Goal: Task Accomplishment & Management: Manage account settings

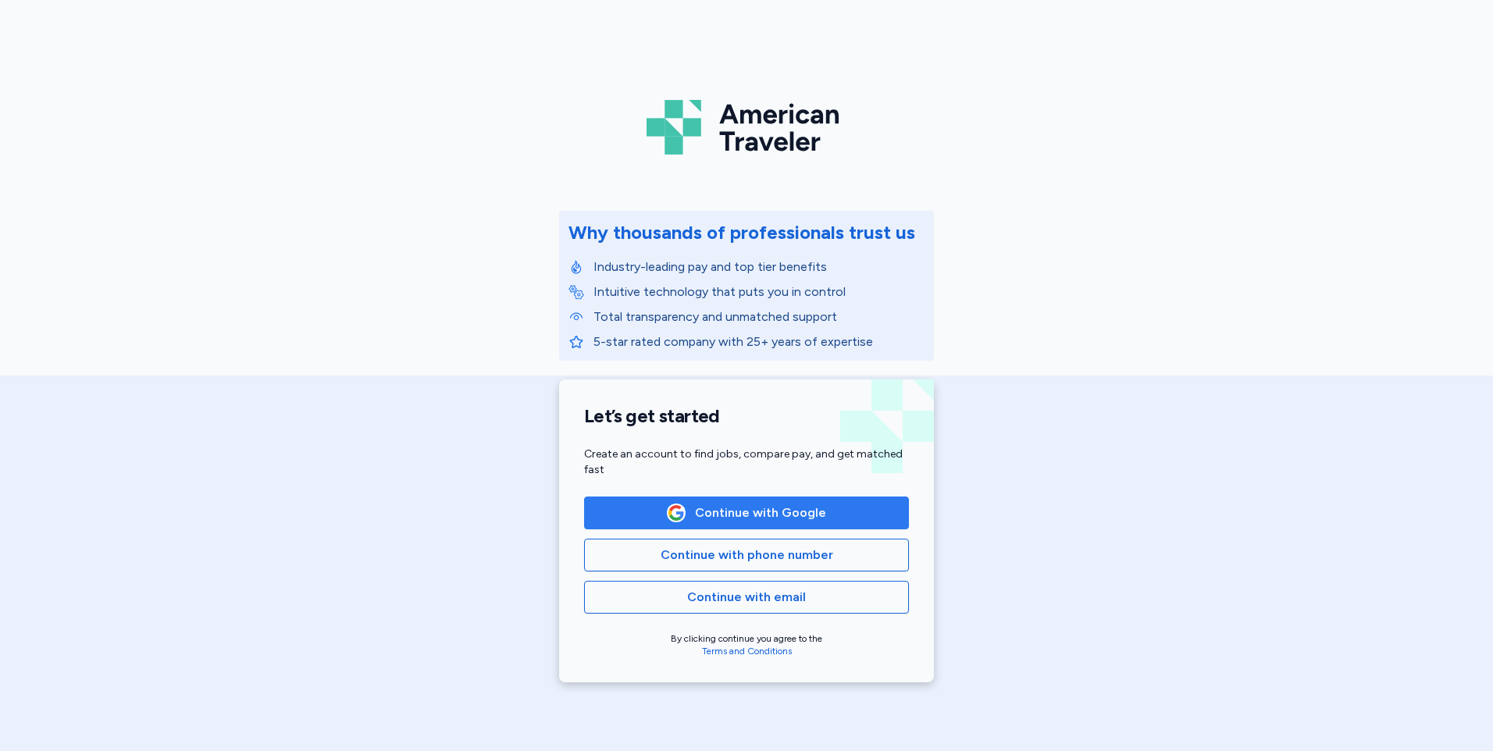
click at [774, 514] on span "Continue with Google" at bounding box center [760, 513] width 131 height 19
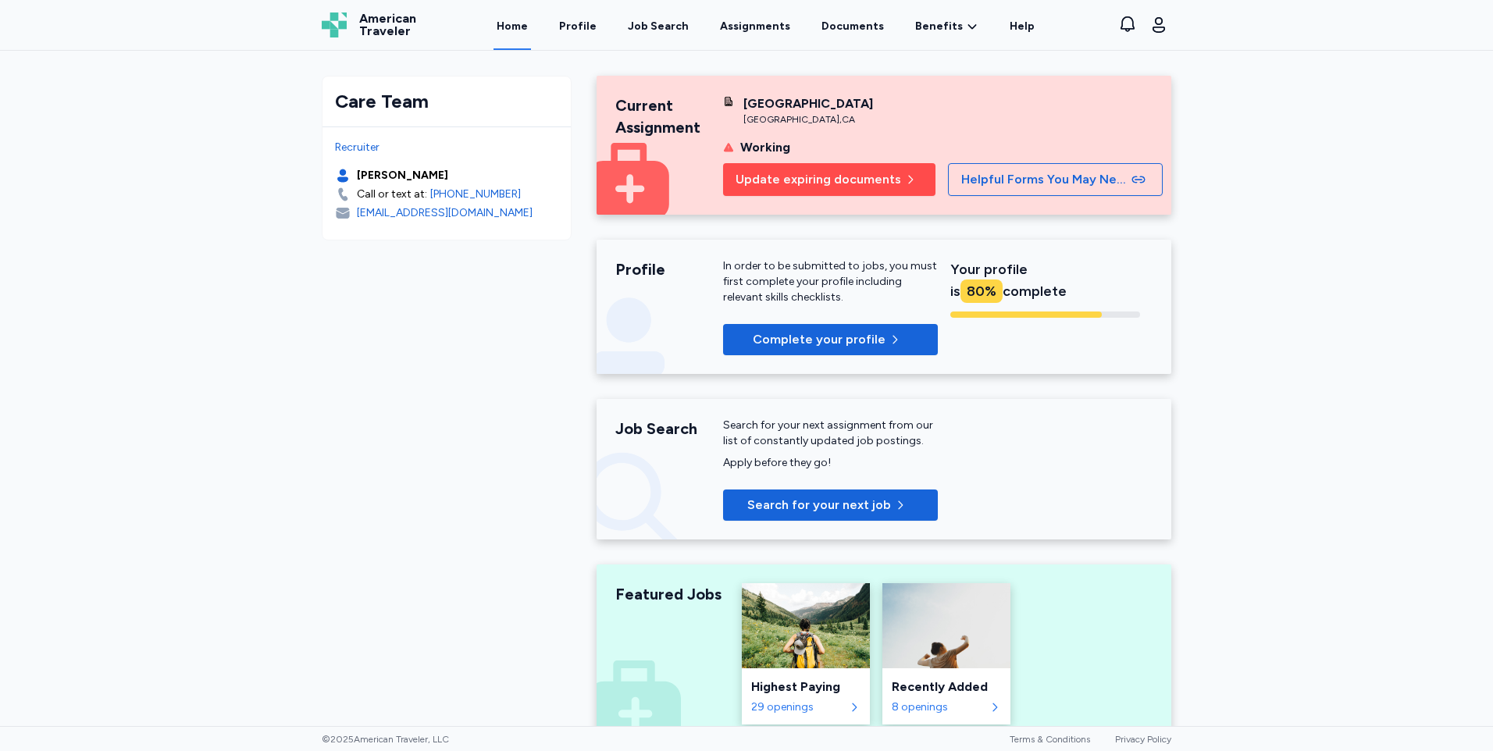
click at [800, 176] on span "Update expiring documents" at bounding box center [819, 179] width 166 height 19
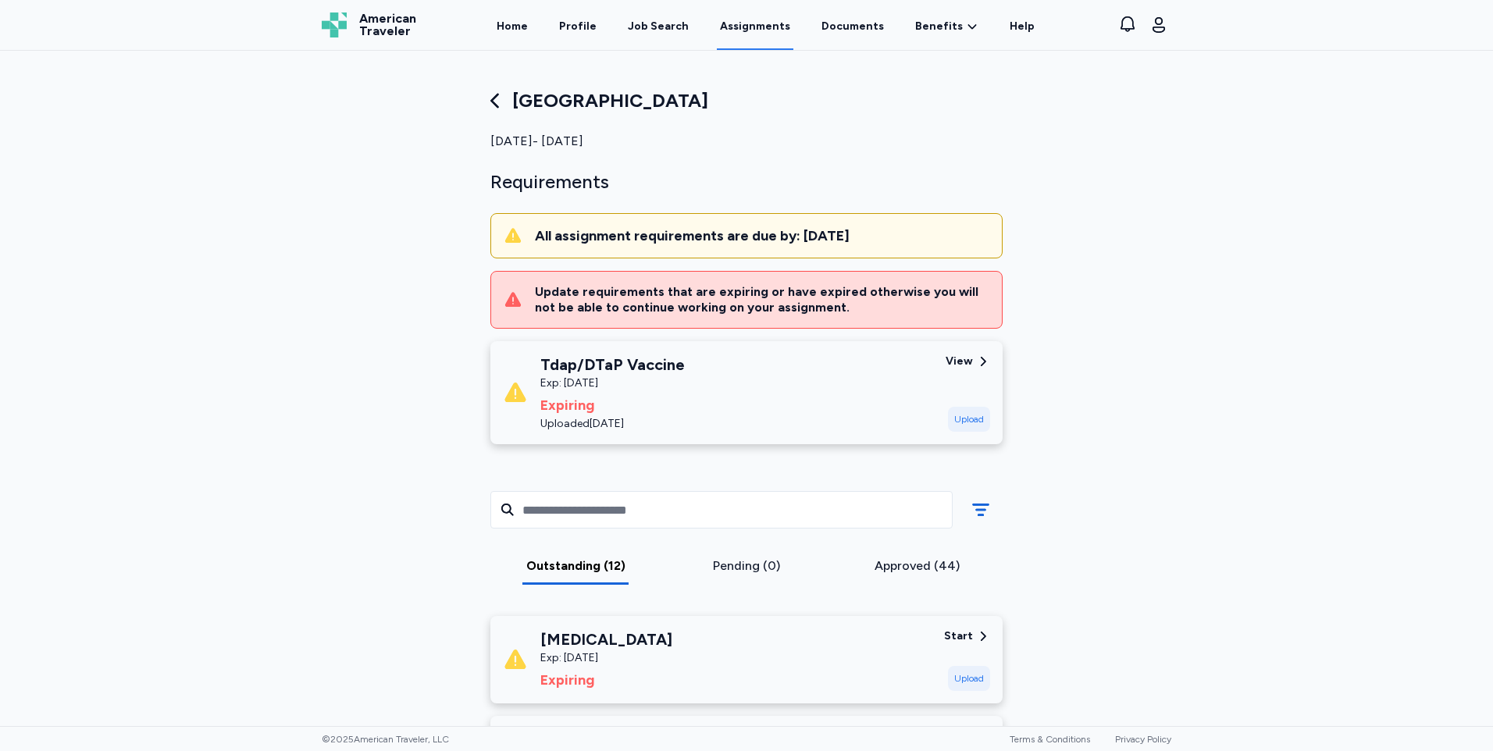
click at [953, 412] on div "Upload" at bounding box center [969, 419] width 42 height 25
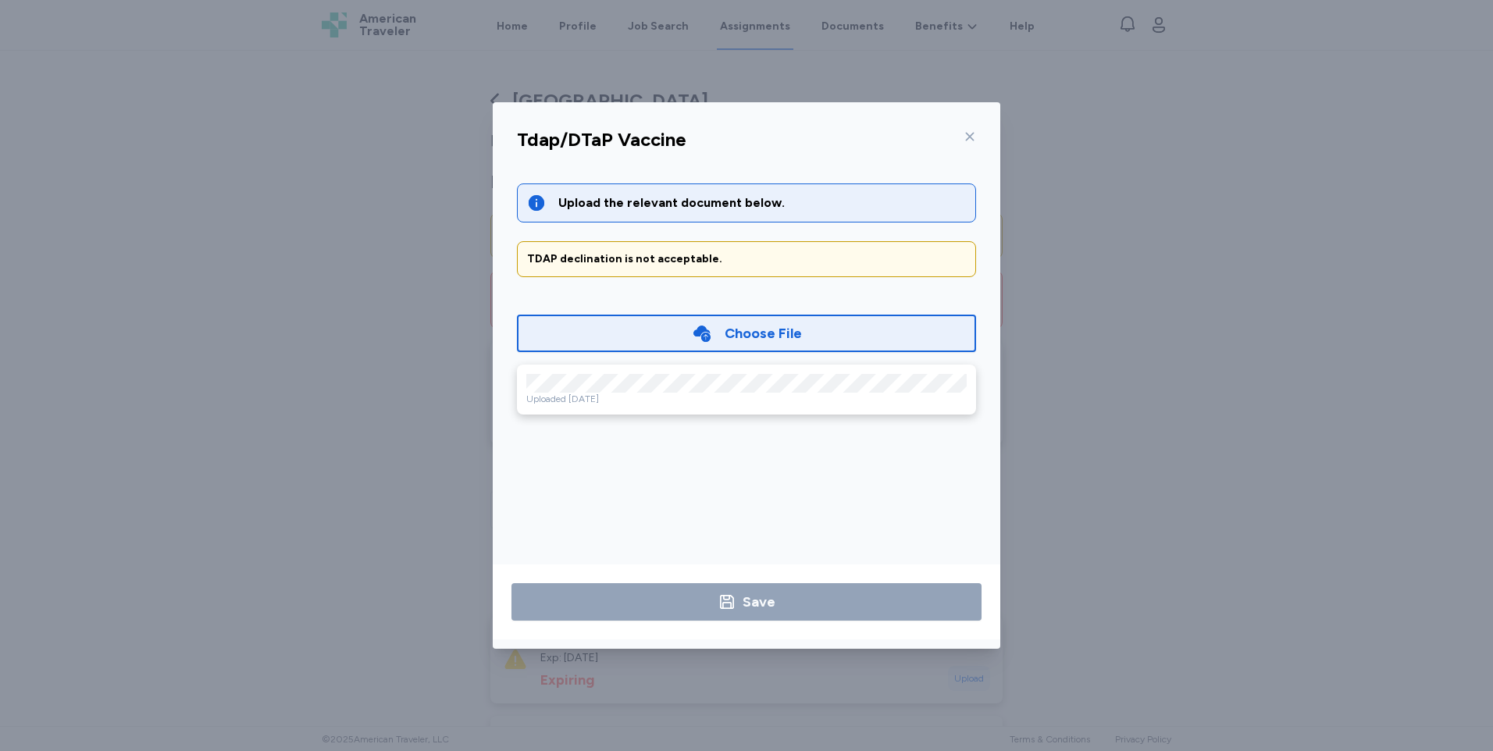
click at [639, 373] on div "Uploaded [DATE]" at bounding box center [746, 390] width 459 height 50
click at [996, 358] on div "Tdap/DTaP Vaccine Upload the relevant document below. TDAP declination is not a…" at bounding box center [747, 385] width 508 height 528
drag, startPoint x: 996, startPoint y: 358, endPoint x: 1068, endPoint y: 404, distance: 84.9
click at [1068, 404] on div "Tdap/DTaP Vaccine Upload the relevant document below. TDAP declination is not a…" at bounding box center [746, 375] width 1493 height 751
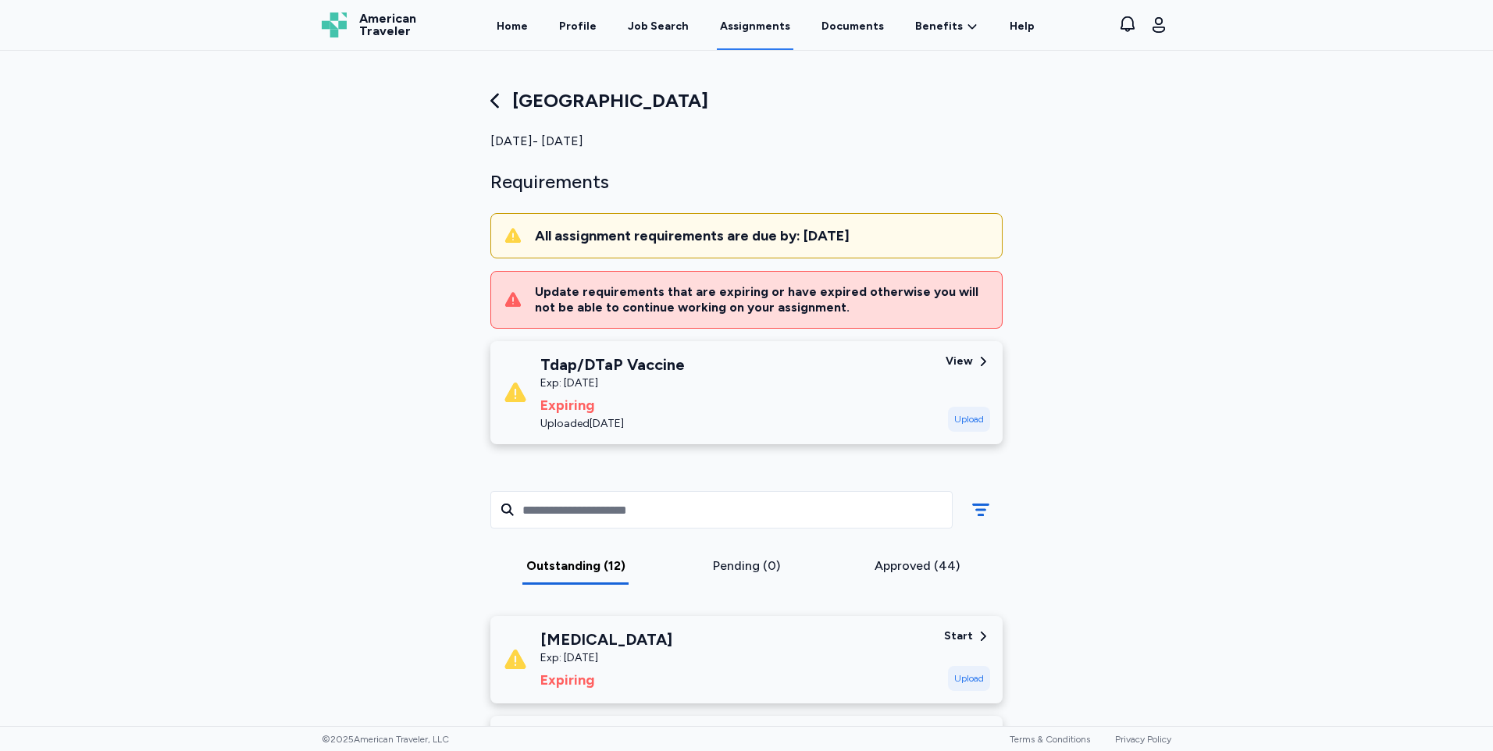
click at [962, 356] on div "View" at bounding box center [959, 362] width 27 height 16
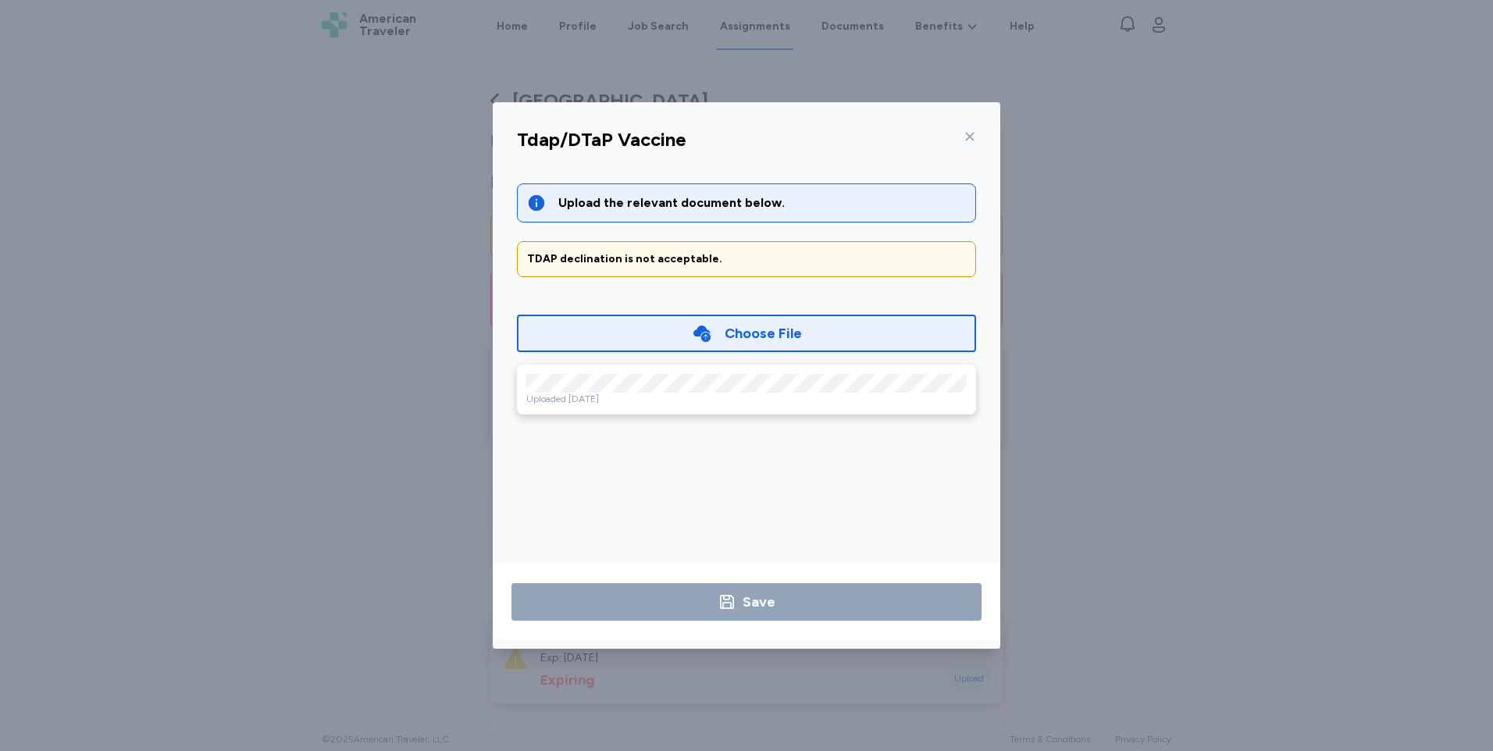
click at [963, 140] on div at bounding box center [966, 136] width 19 height 25
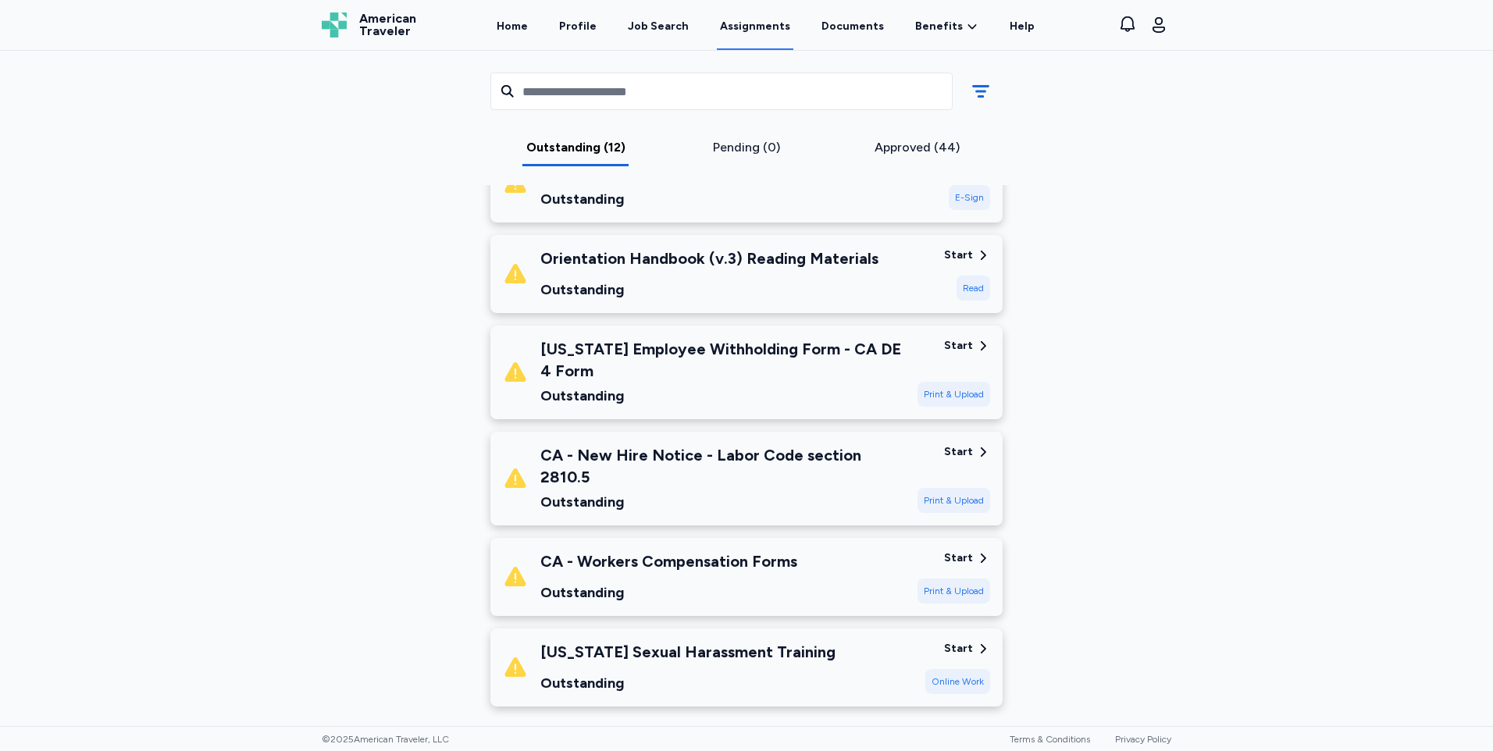
scroll to position [1093, 0]
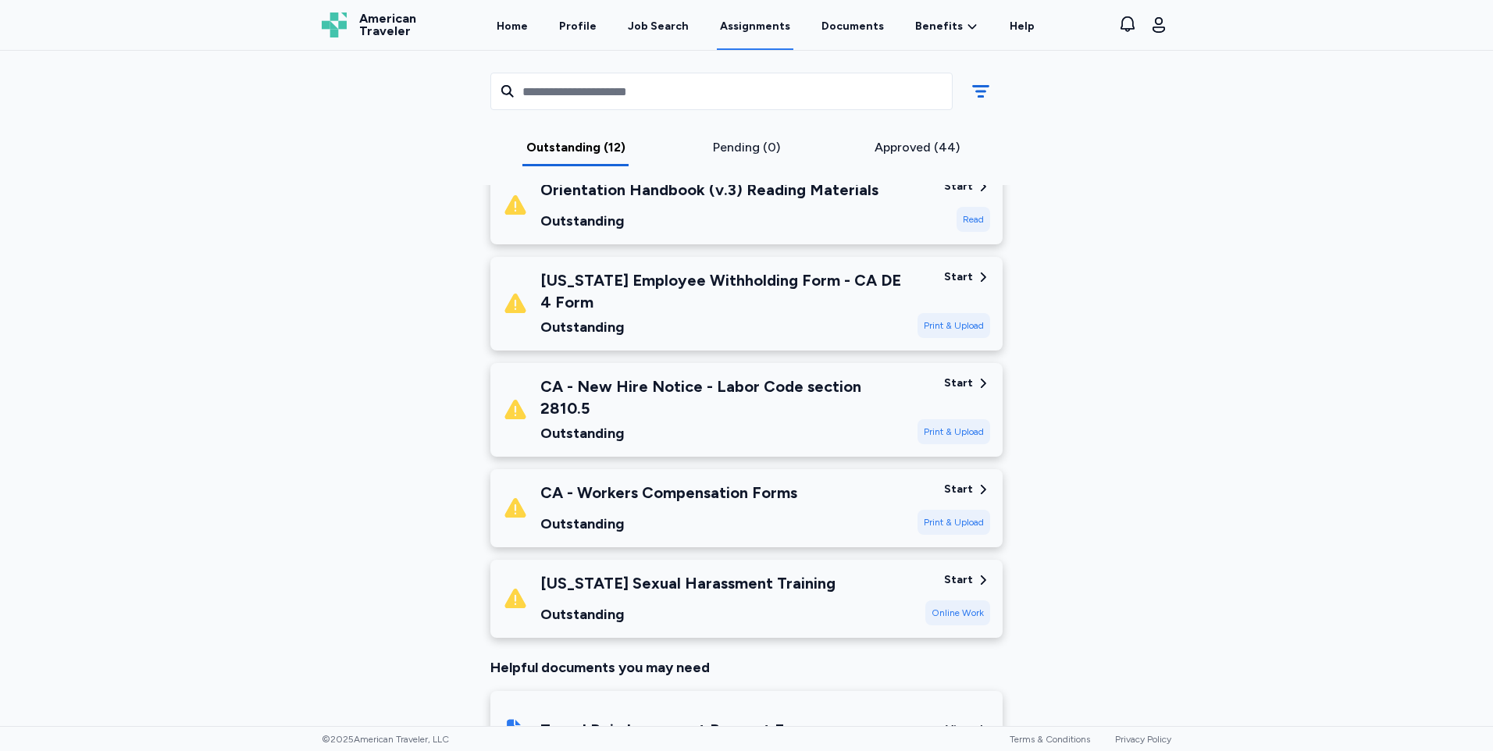
drag, startPoint x: 693, startPoint y: 383, endPoint x: 1126, endPoint y: 372, distance: 432.7
click at [1126, 372] on div "[GEOGRAPHIC_DATA] [DATE] - [DATE] Requirements All assignment requirements are …" at bounding box center [746, 172] width 875 height 2355
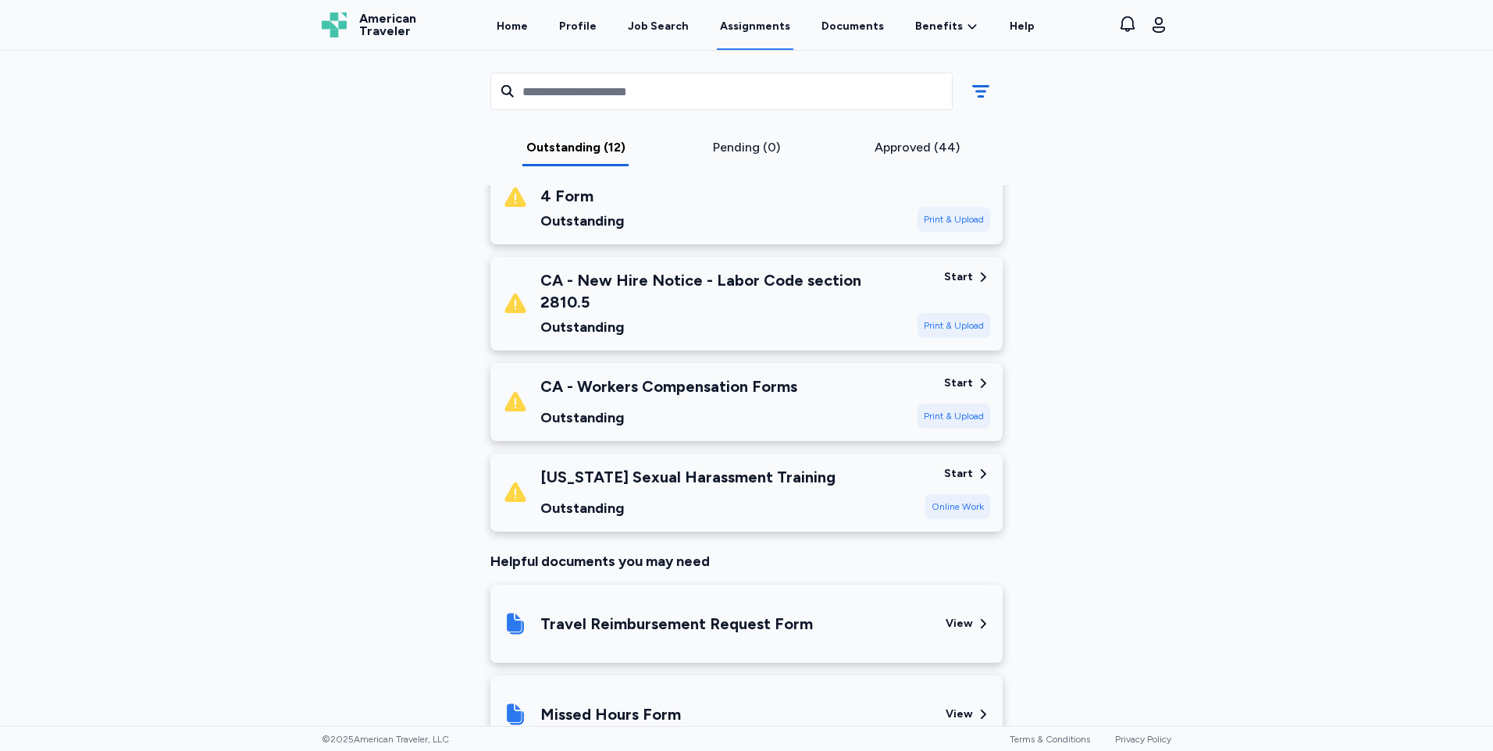
scroll to position [1171, 0]
